Goal: Task Accomplishment & Management: Use online tool/utility

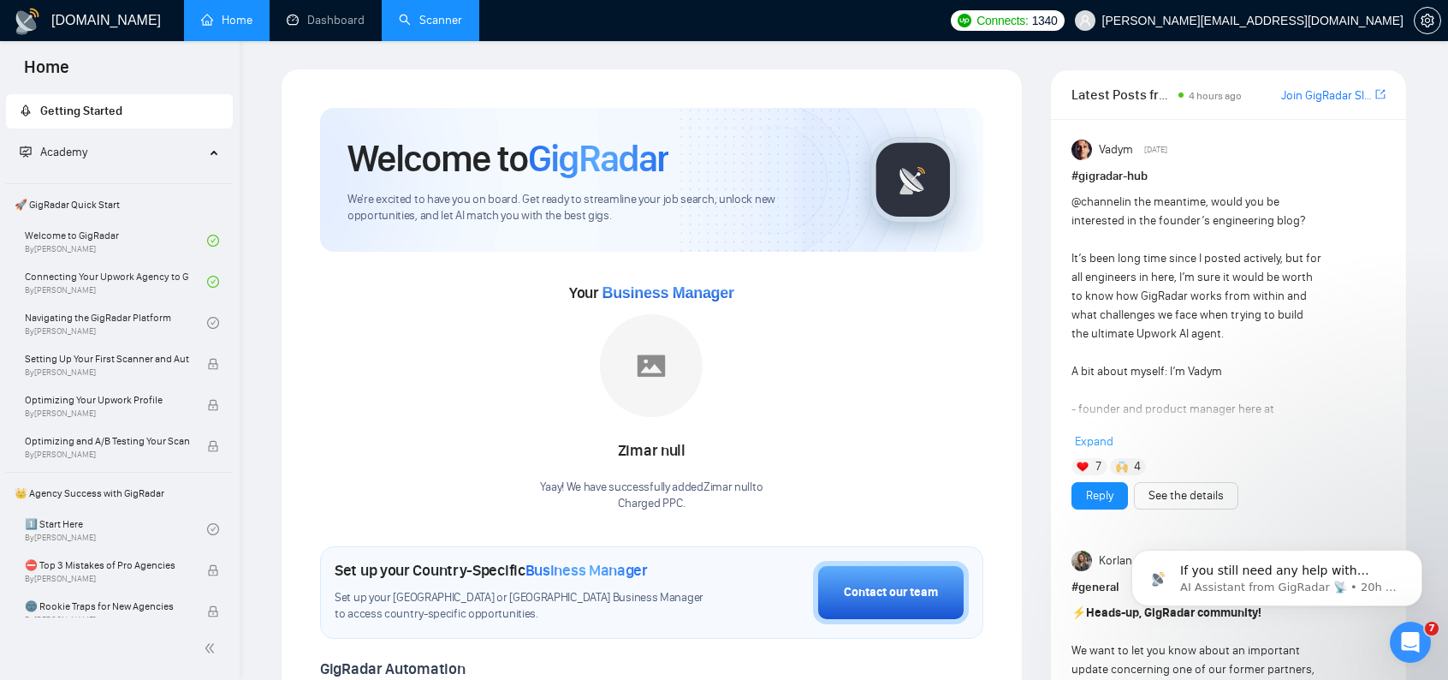
click at [445, 27] on link "Scanner" at bounding box center [430, 20] width 63 height 15
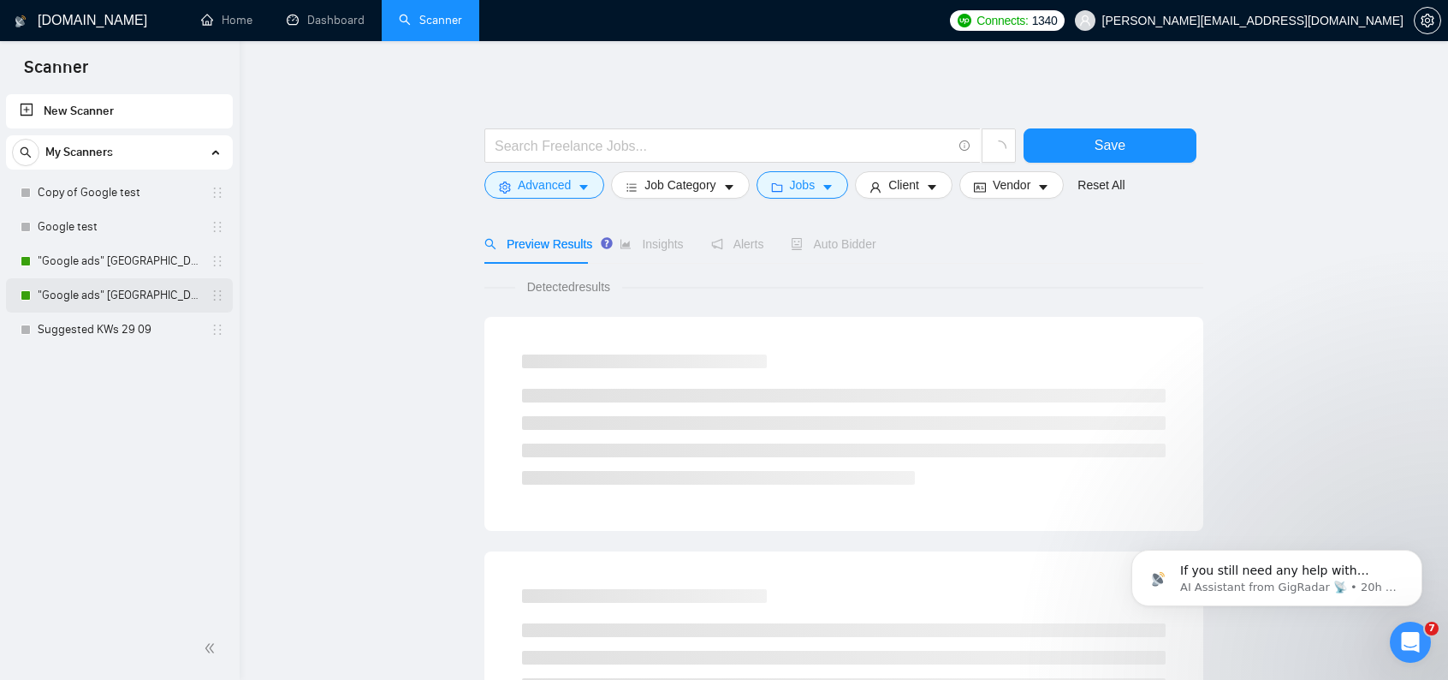
click at [106, 282] on link ""Google ads" [GEOGRAPHIC_DATA]" at bounding box center [119, 295] width 163 height 34
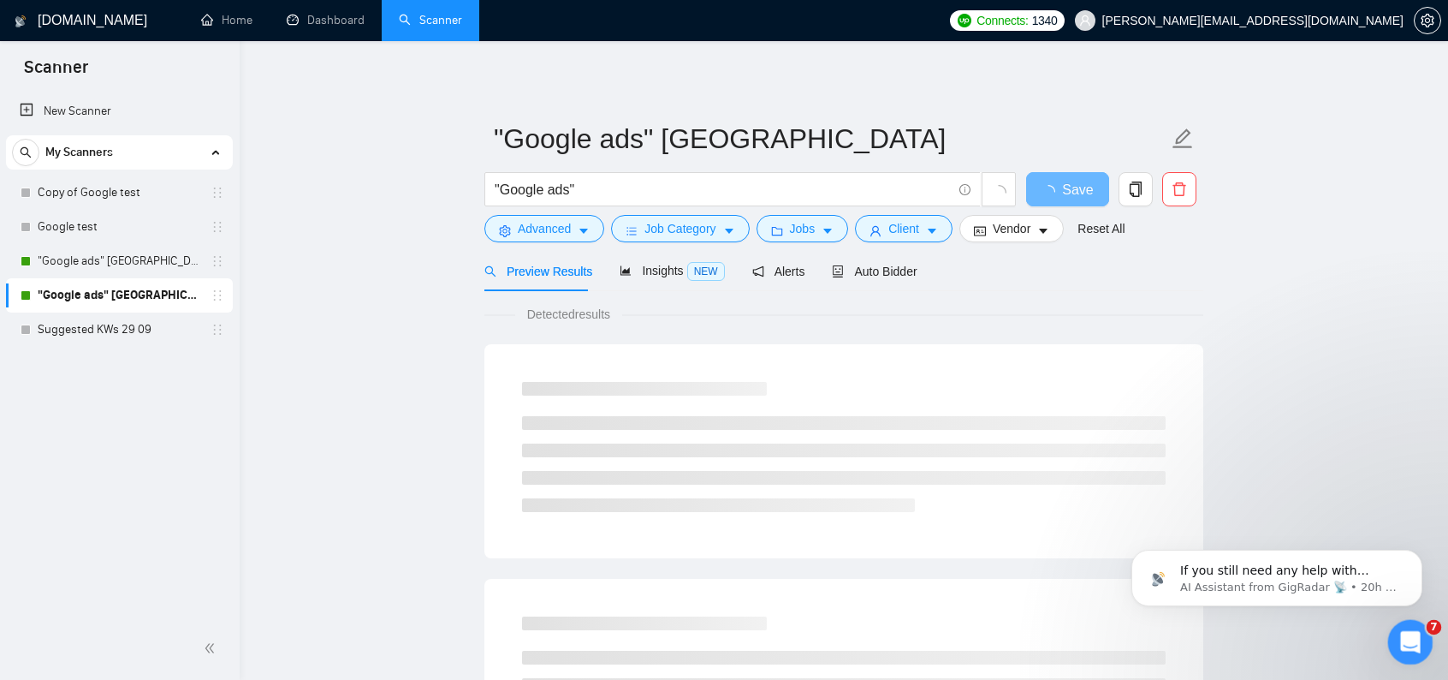
click at [1411, 644] on icon "Open Intercom Messenger" at bounding box center [1408, 640] width 28 height 28
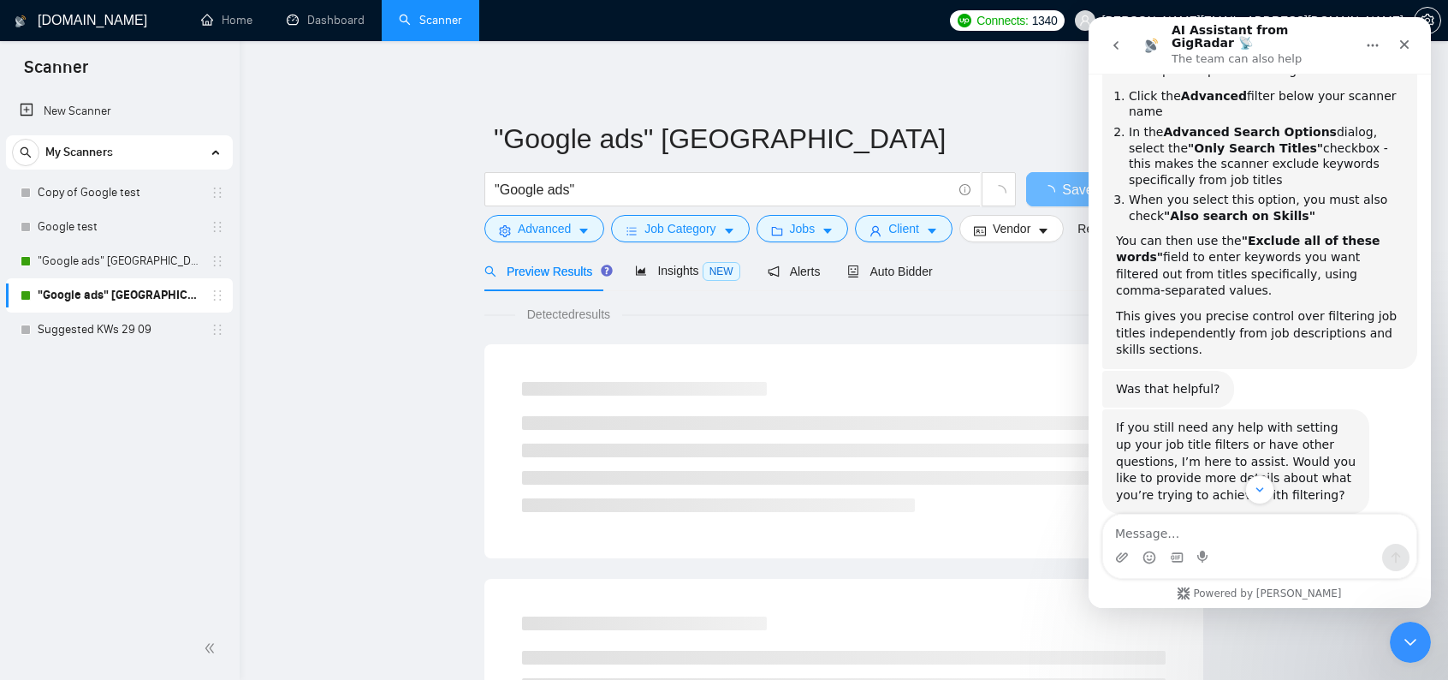
scroll to position [397, 0]
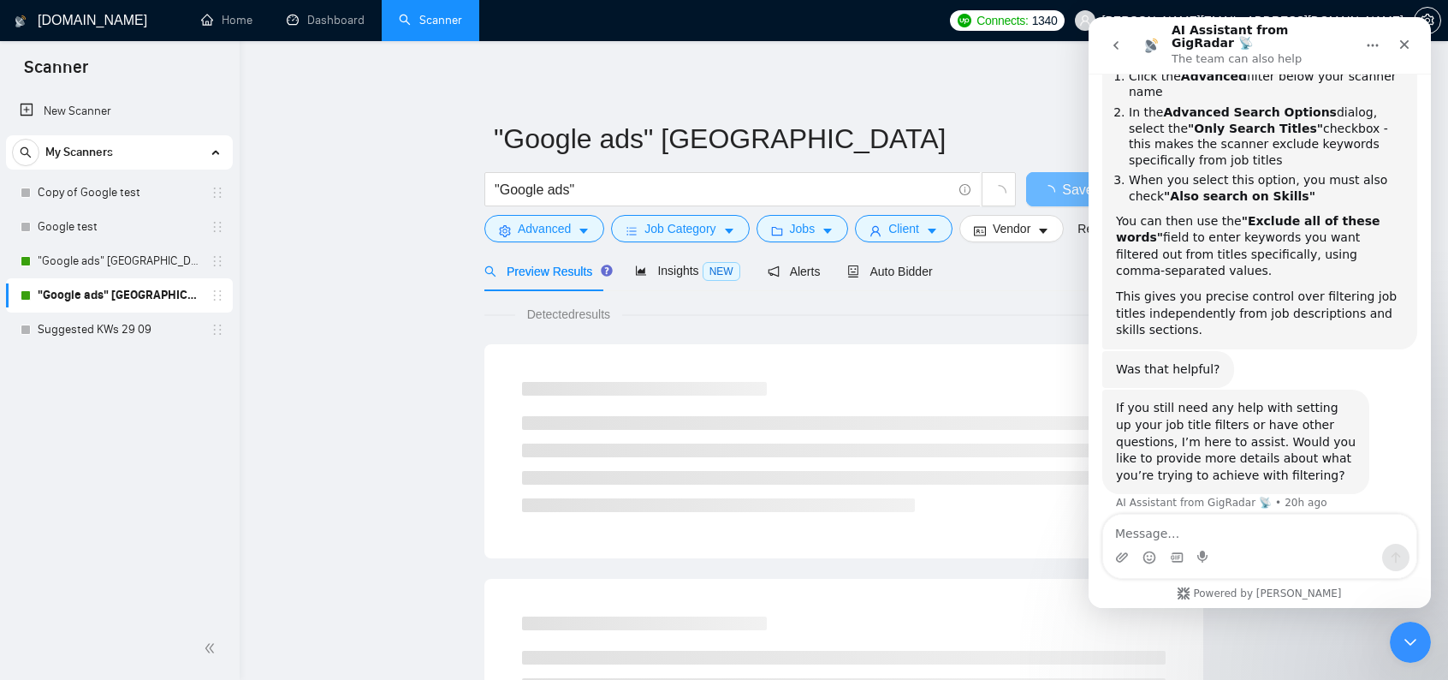
click at [1298, 550] on div "Intercom messenger" at bounding box center [1259, 556] width 313 height 27
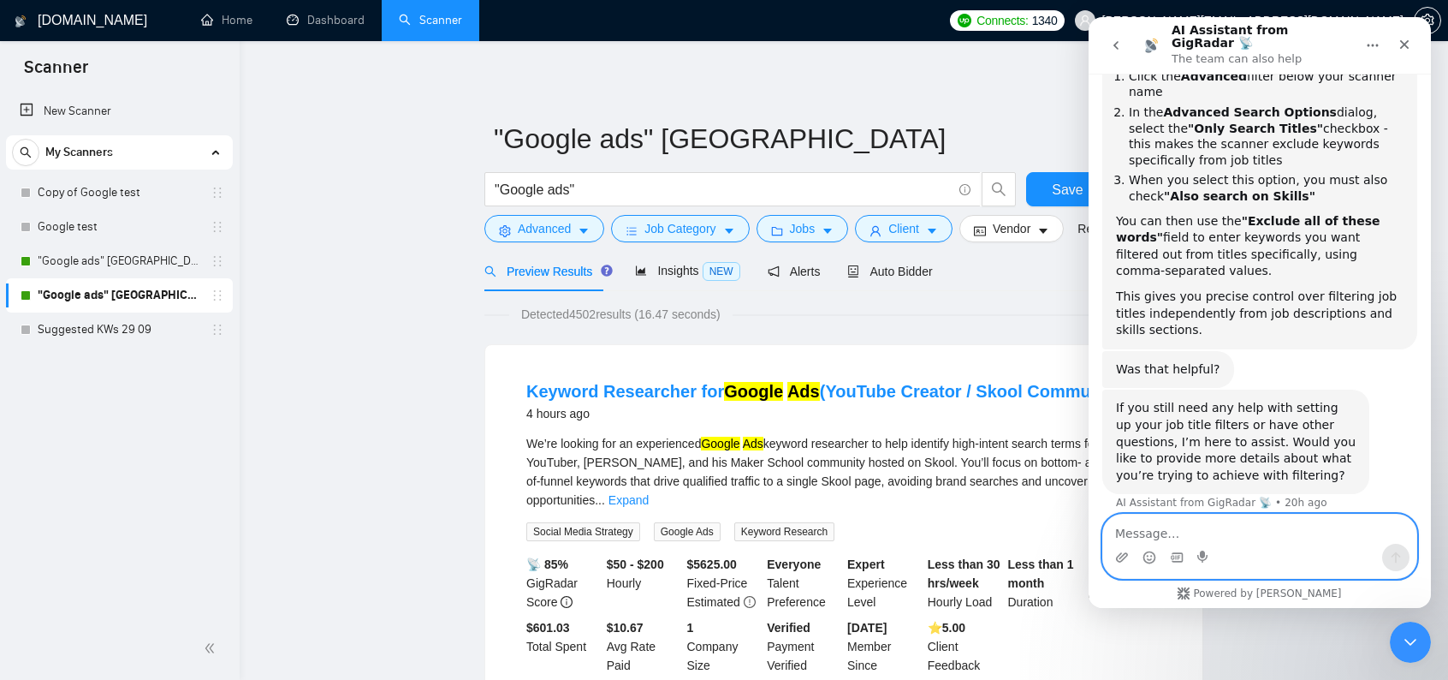
click at [1301, 525] on textarea "Message…" at bounding box center [1259, 528] width 313 height 29
type textarea "no"
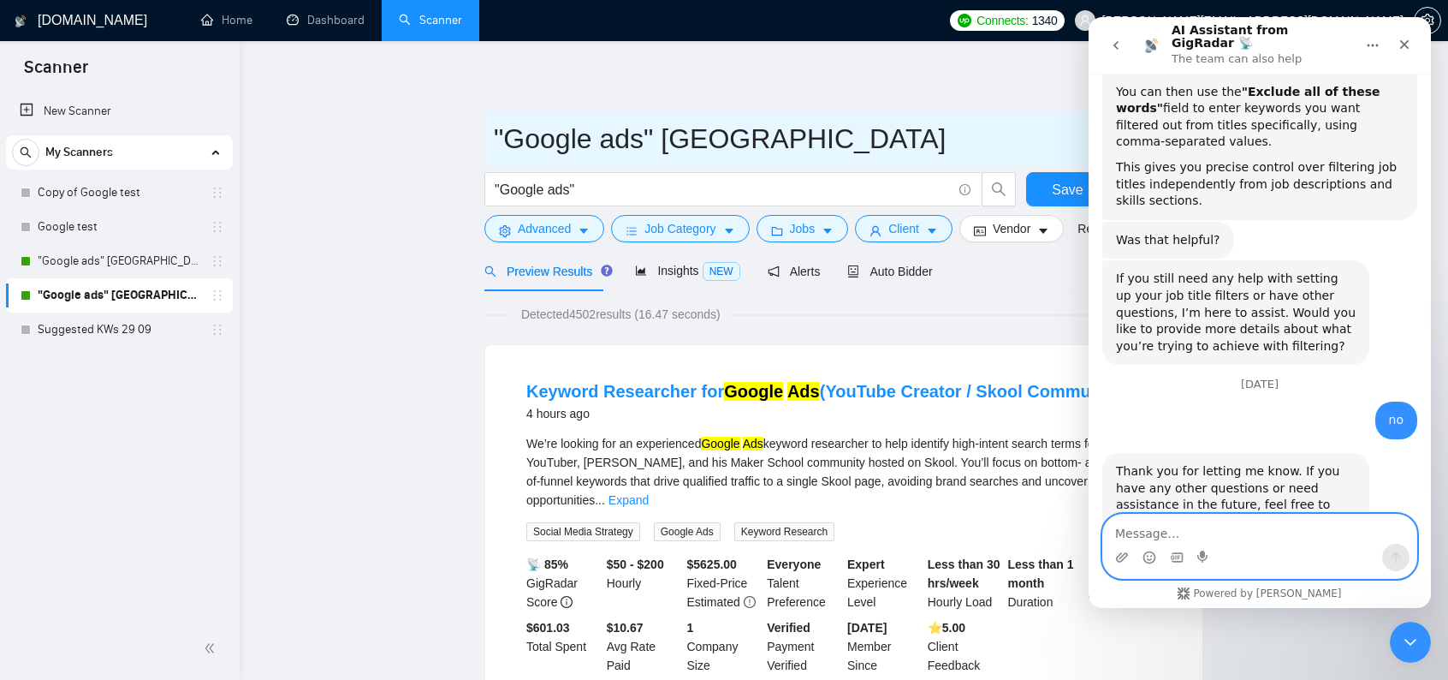
scroll to position [555, 0]
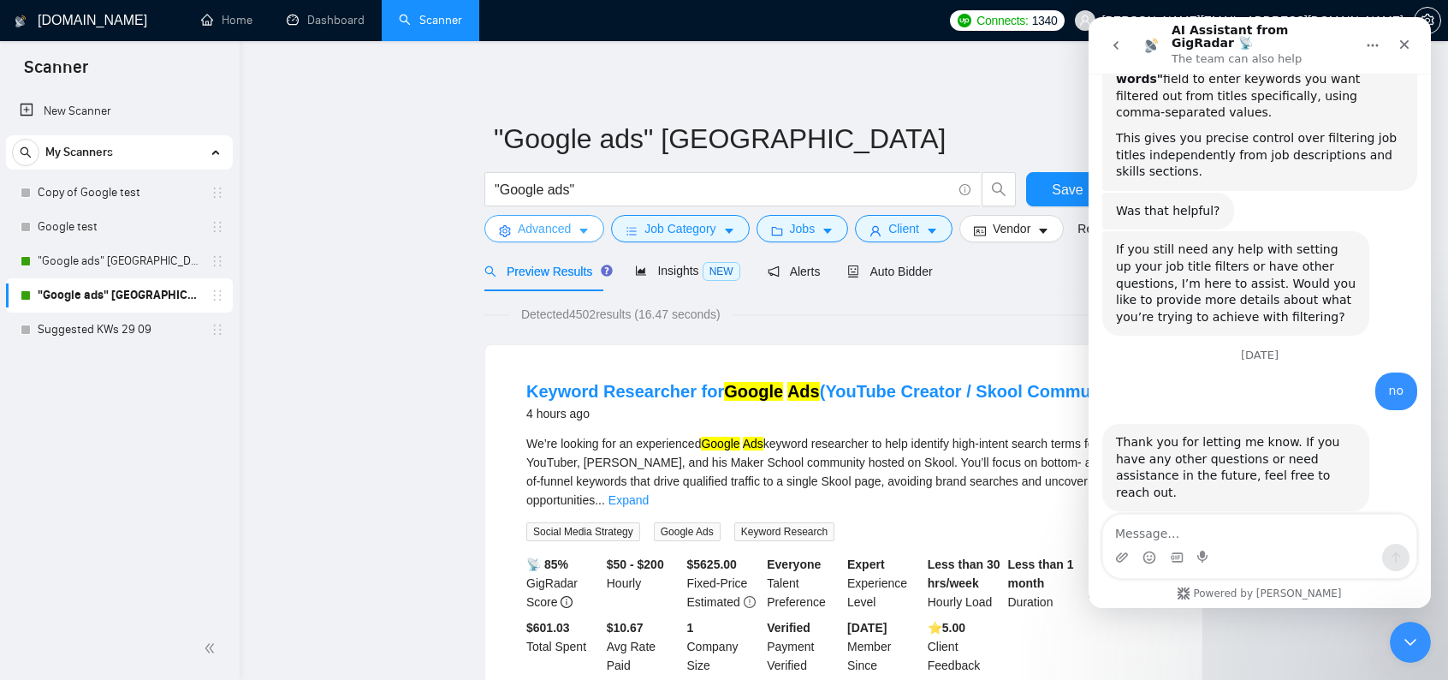
click at [565, 229] on span "Advanced" at bounding box center [544, 228] width 53 height 19
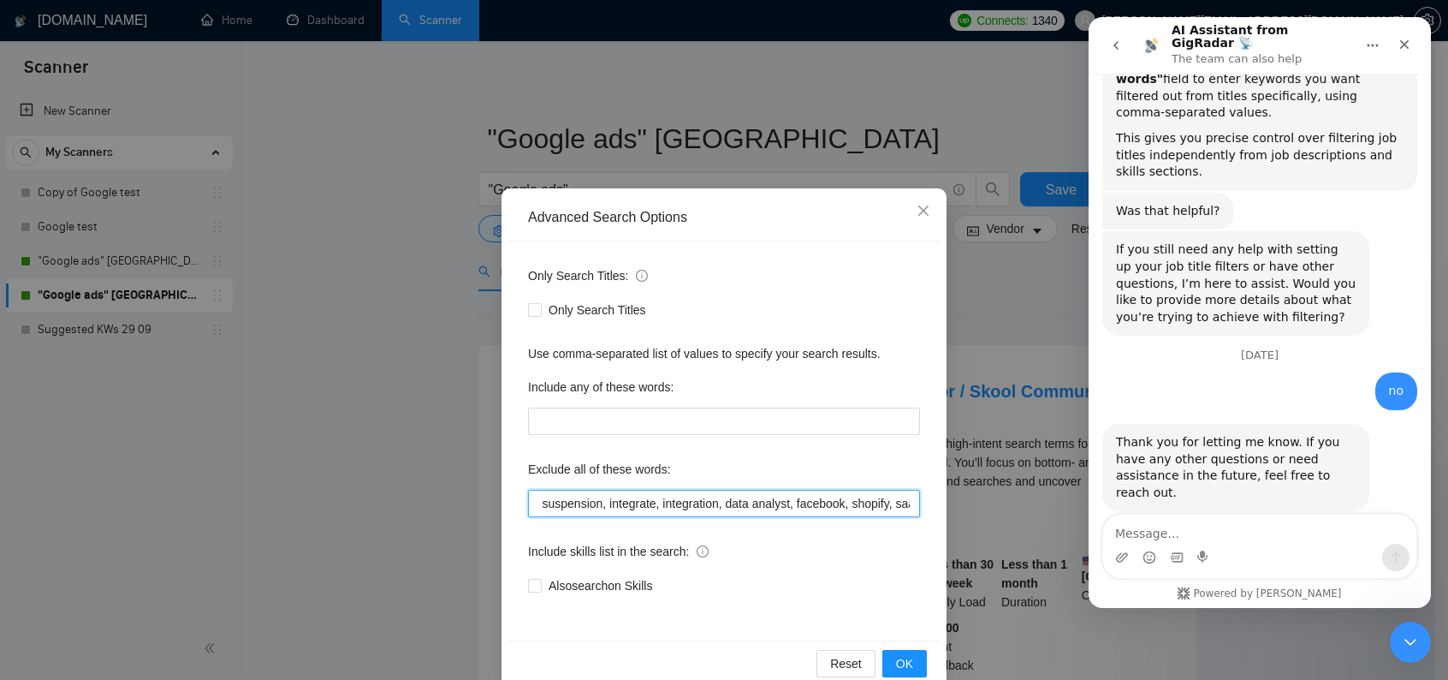
scroll to position [0, 789]
drag, startPoint x: 885, startPoint y: 505, endPoint x: 1005, endPoint y: 504, distance: 119.8
click at [1005, 504] on div "Advanced Search Options Only Search Titles: Only Search Titles Use comma-separa…" at bounding box center [724, 340] width 1448 height 680
paste input "YouTube"
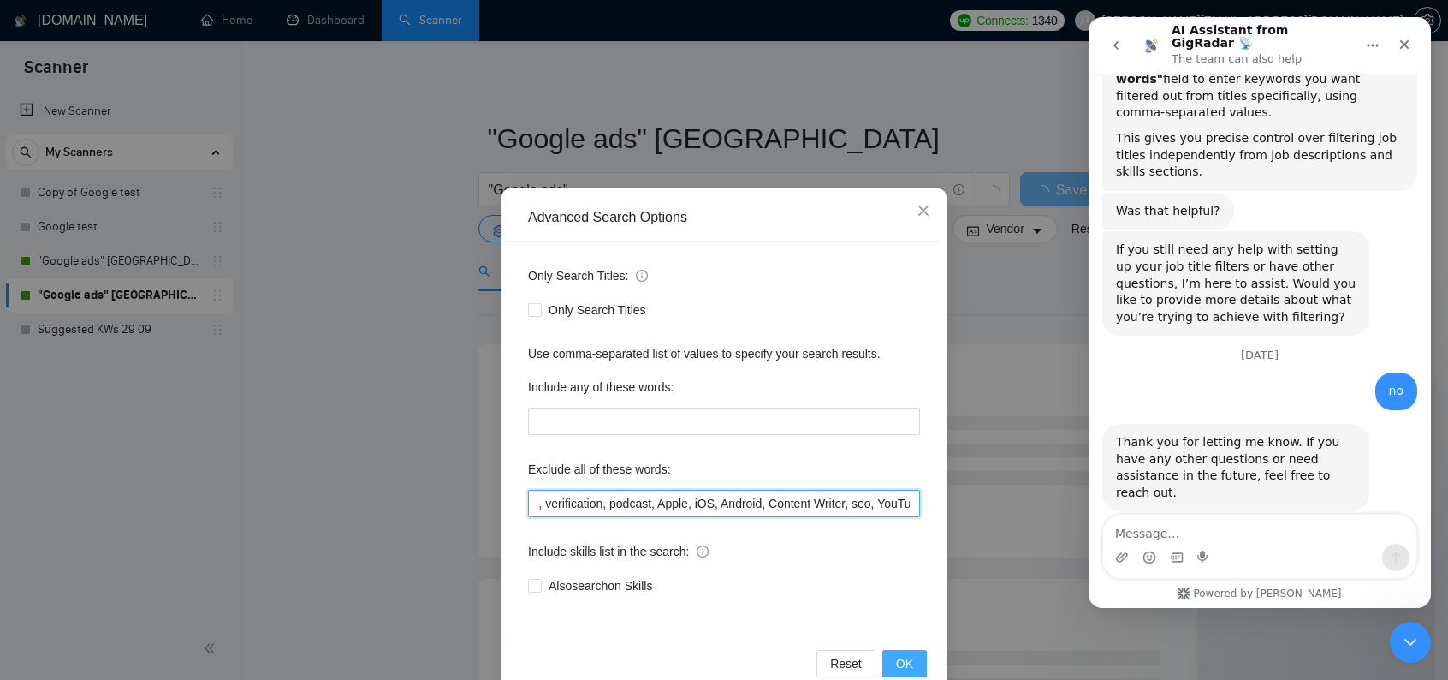
type input "ecommerce, e-commerce, spanish, meta, full-time, full time, suspended, suspensi…"
click at [899, 656] on span "OK" at bounding box center [904, 663] width 17 height 19
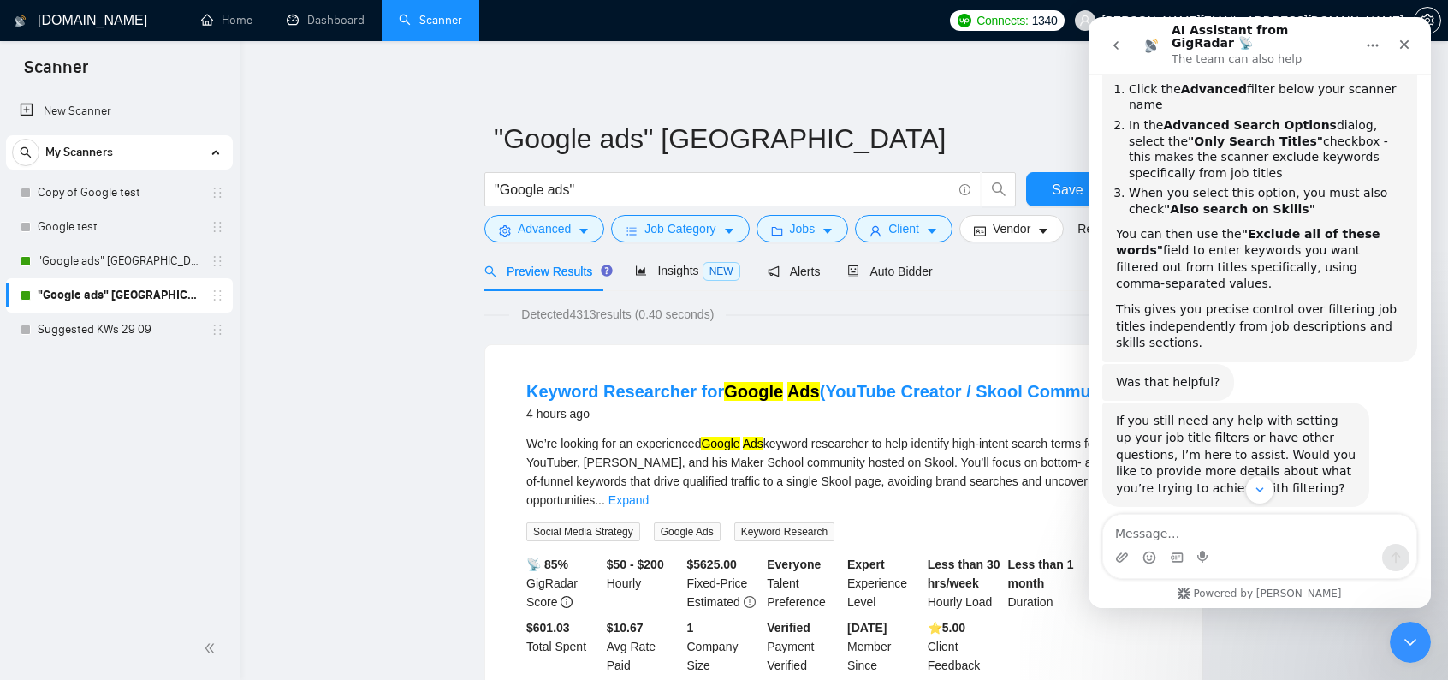
click at [1173, 374] on div "Was that helpful?" at bounding box center [1168, 382] width 104 height 17
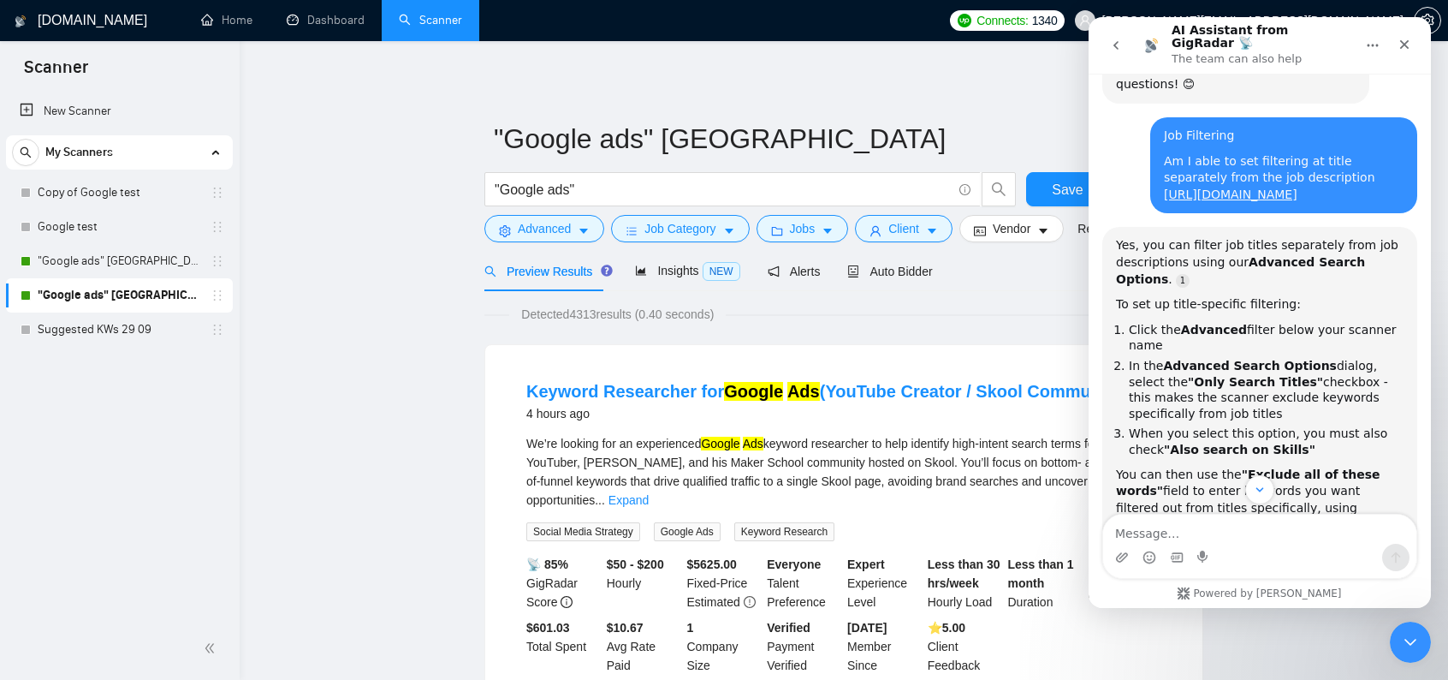
scroll to position [572, 0]
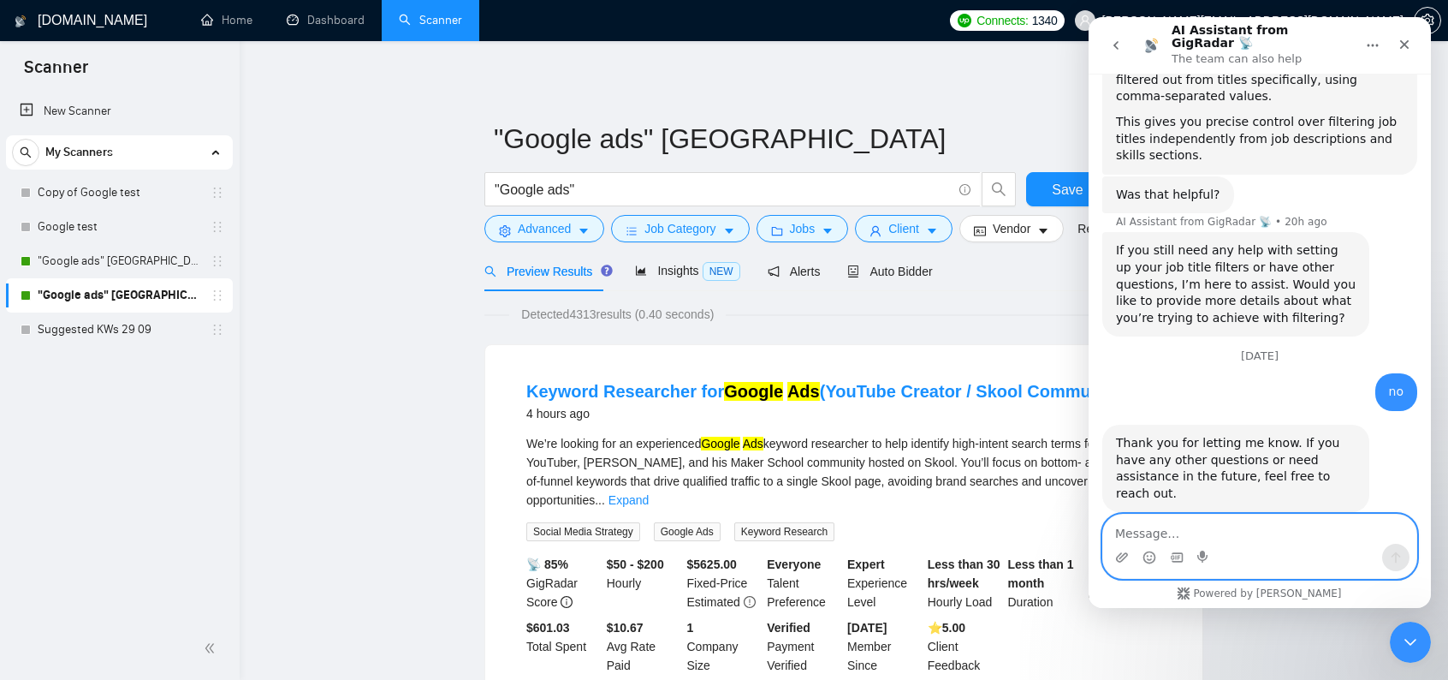
click at [1226, 529] on textarea "Message…" at bounding box center [1259, 528] width 313 height 29
type textarea "agent please"
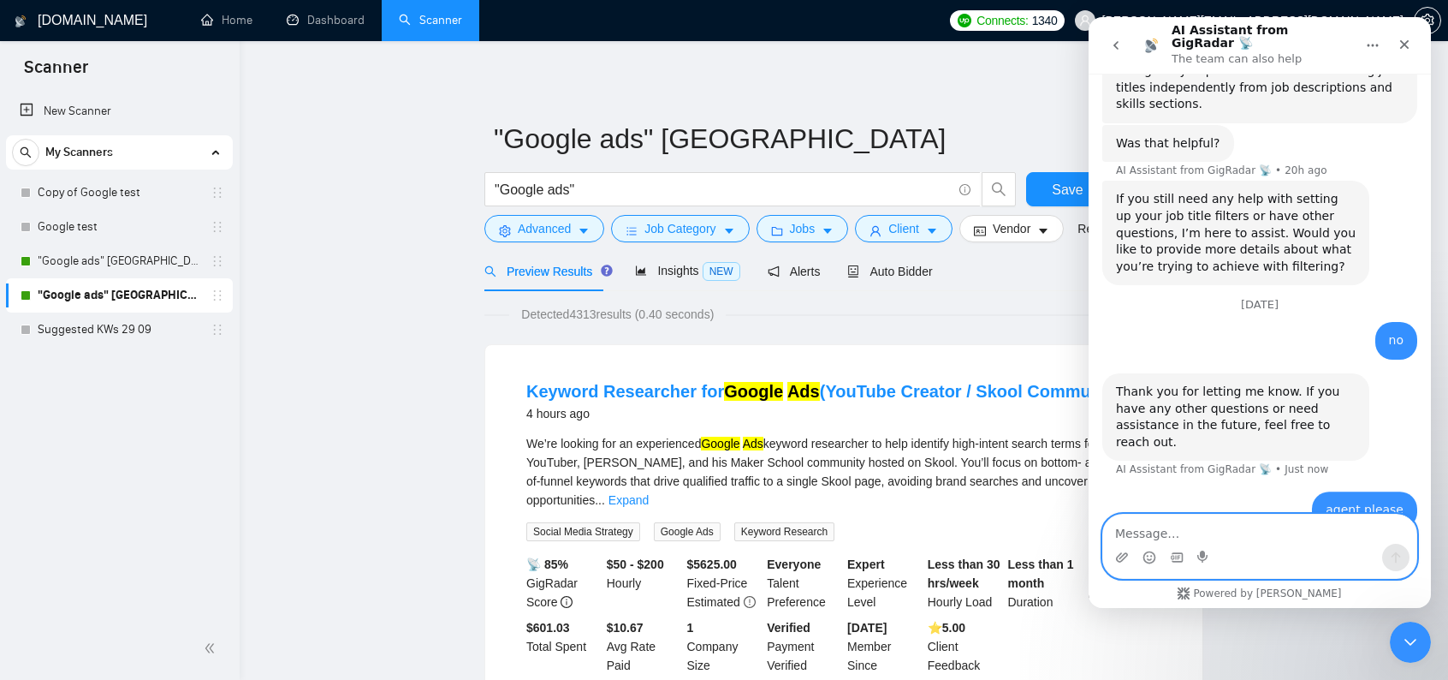
scroll to position [680, 0]
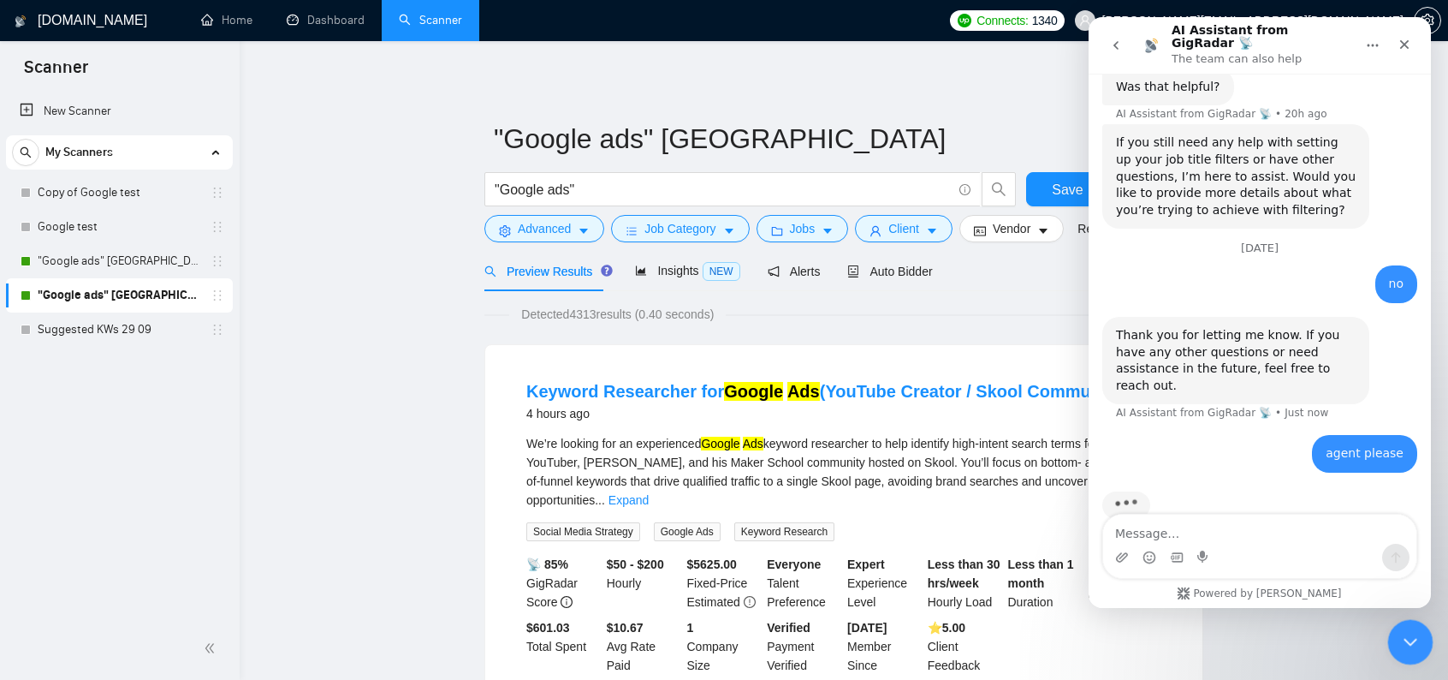
click at [1413, 650] on div "Close Intercom Messenger" at bounding box center [1407, 639] width 41 height 41
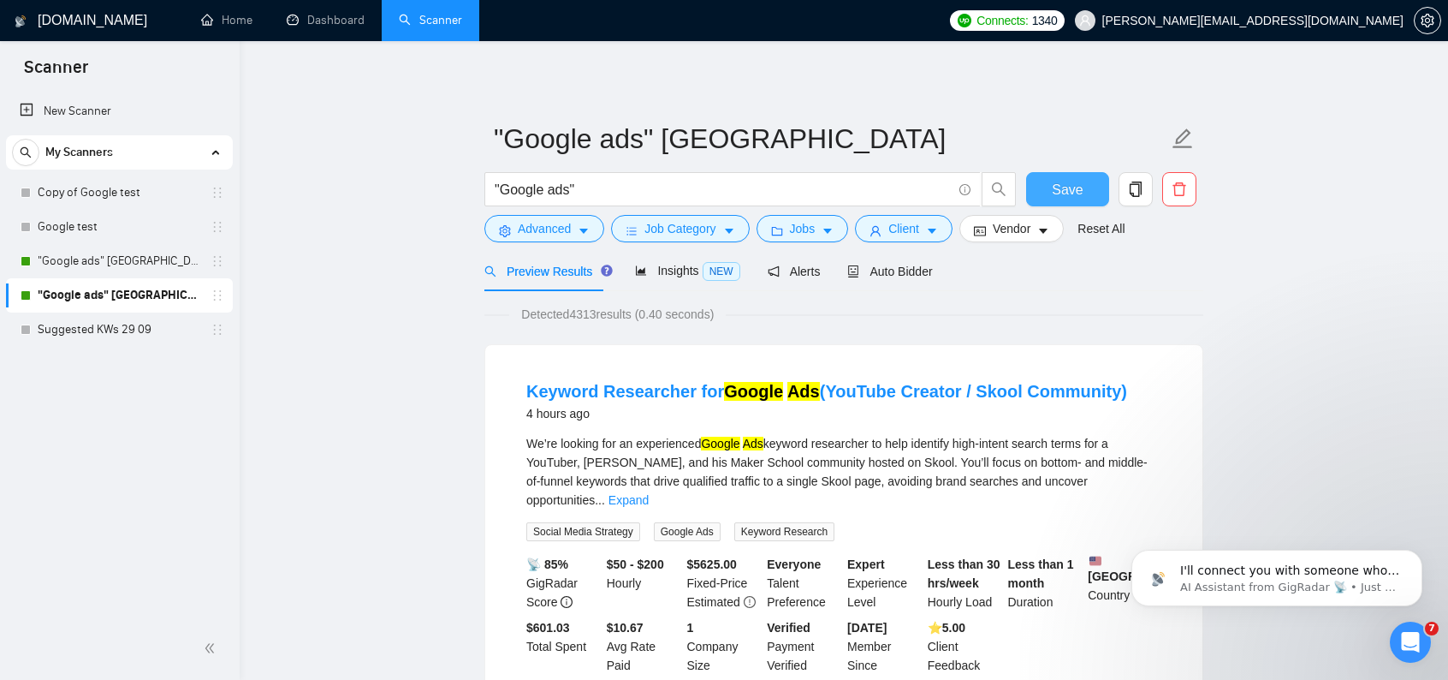
scroll to position [708, 0]
click at [1063, 191] on span "Save" at bounding box center [1067, 189] width 31 height 21
click at [100, 264] on link ""Google ads" [GEOGRAPHIC_DATA]" at bounding box center [119, 261] width 163 height 34
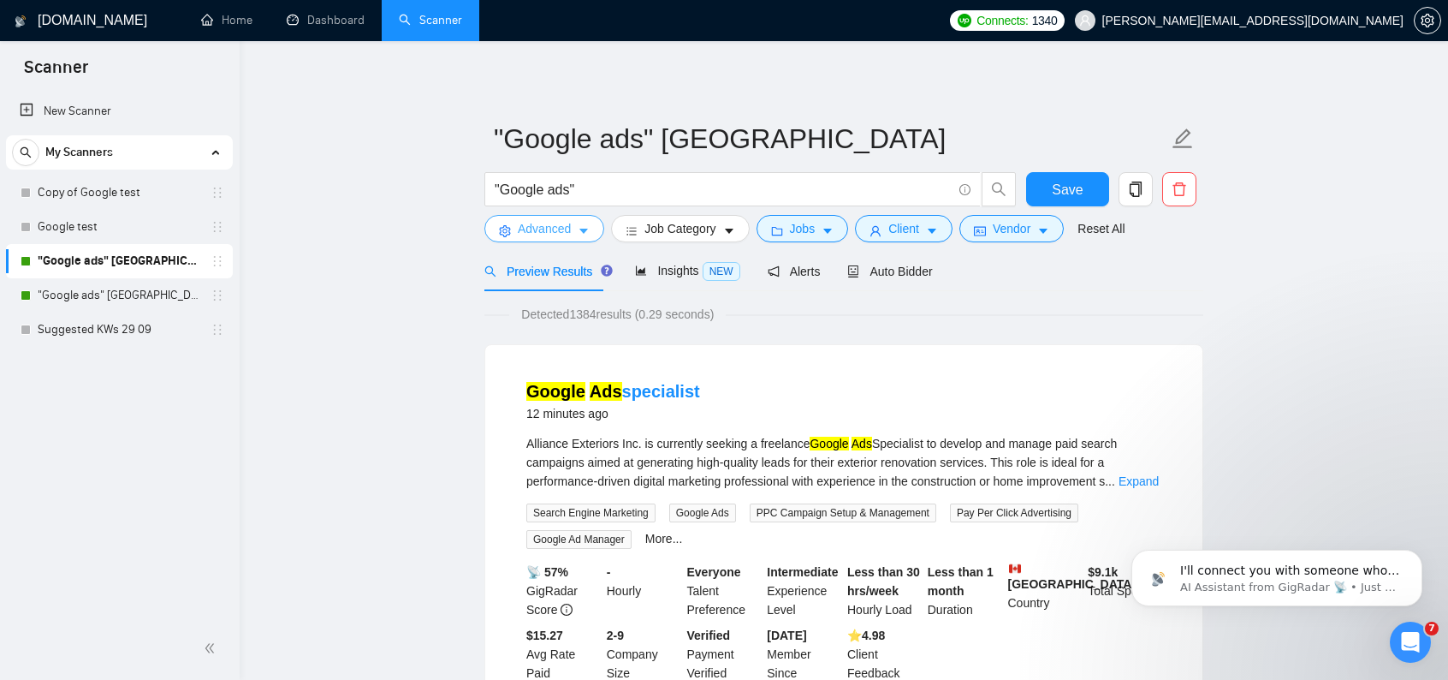
click at [563, 226] on span "Advanced" at bounding box center [544, 228] width 53 height 19
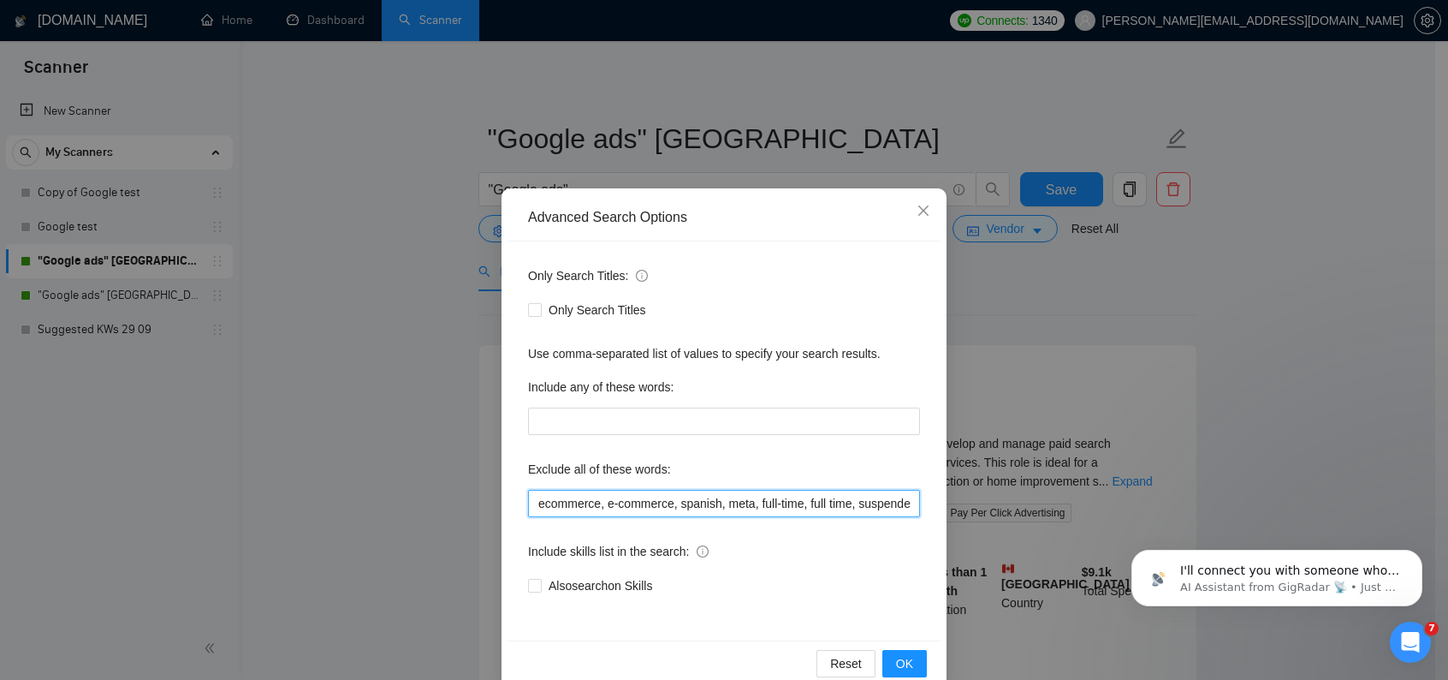
scroll to position [0, 765]
drag, startPoint x: 772, startPoint y: 508, endPoint x: 1096, endPoint y: 511, distance: 324.4
click at [1086, 517] on div "Advanced Search Options Only Search Titles: Only Search Titles Use comma-separa…" at bounding box center [724, 340] width 1448 height 680
paste input "YouTube"
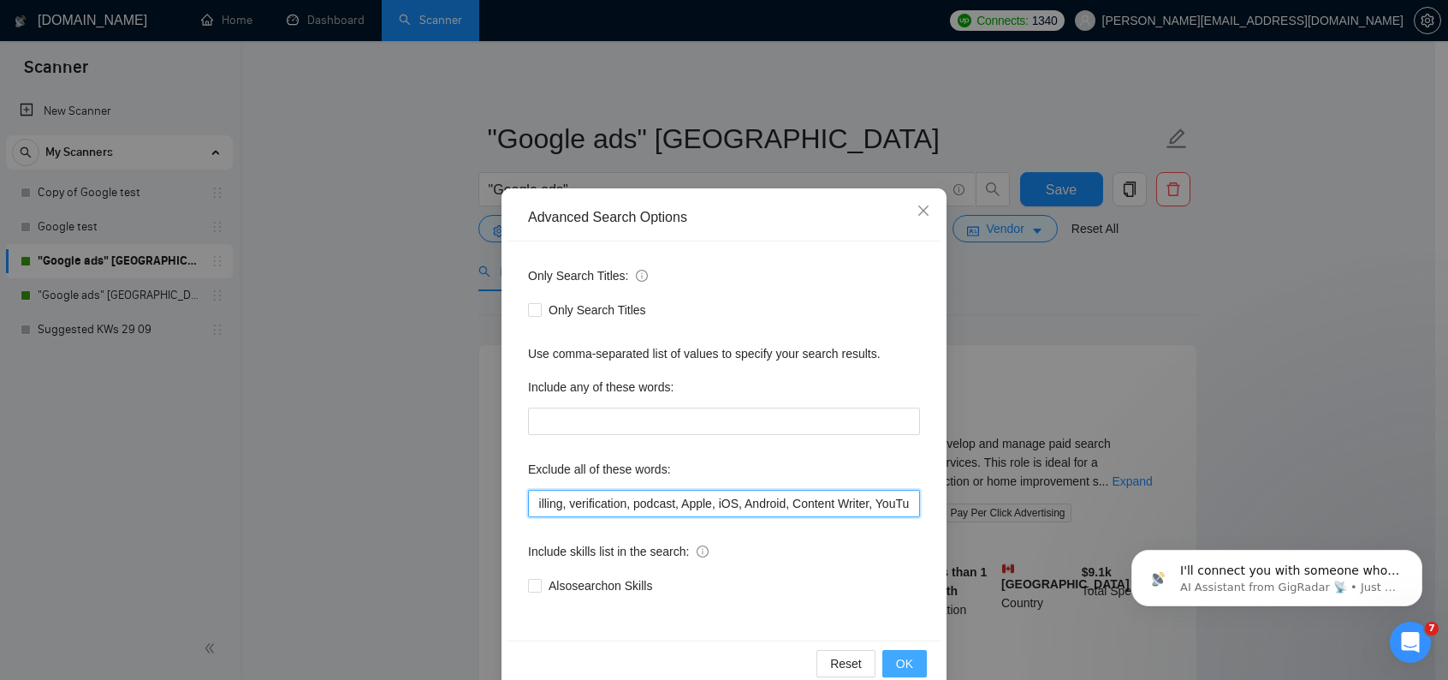
type input "ecommerce, e-commerce, spanish, meta, full-time, full time, suspended, suspensi…"
click at [900, 656] on span "OK" at bounding box center [904, 663] width 17 height 19
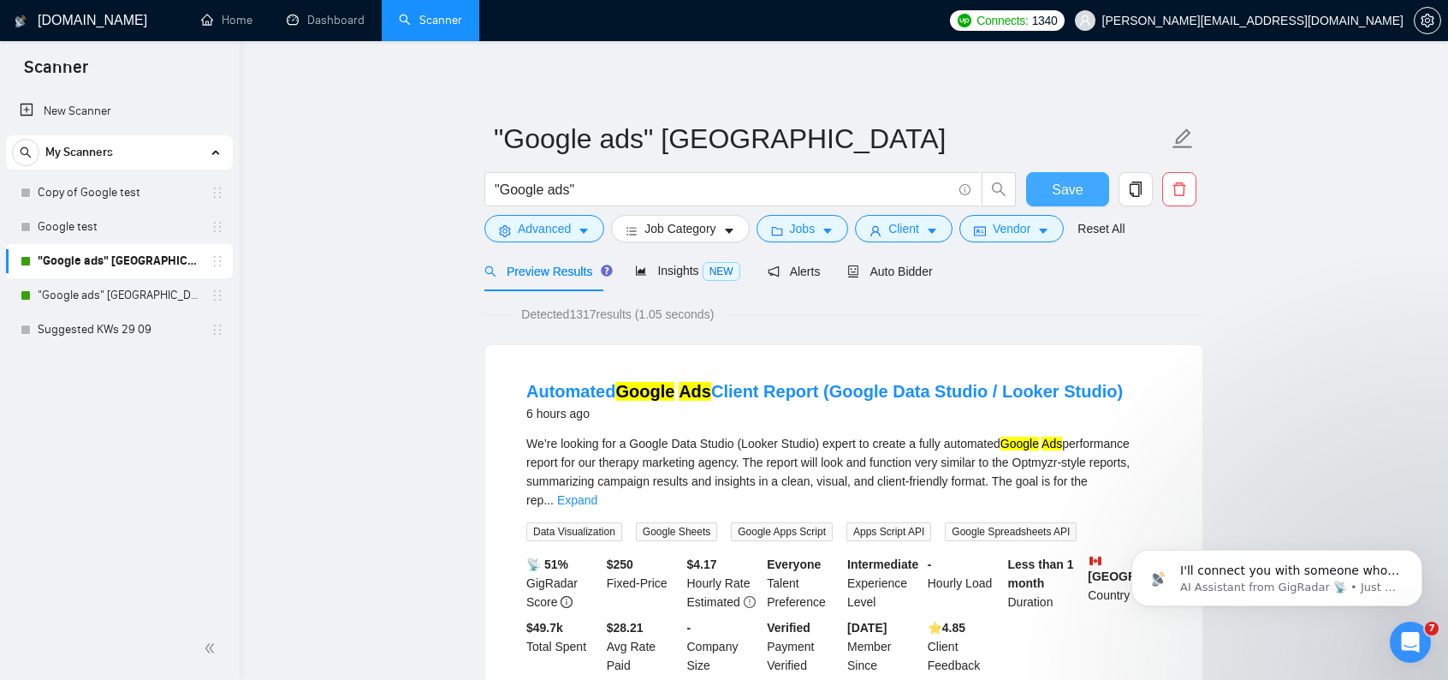
click at [1061, 189] on span "Save" at bounding box center [1067, 189] width 31 height 21
